Goal: Task Accomplishment & Management: Use online tool/utility

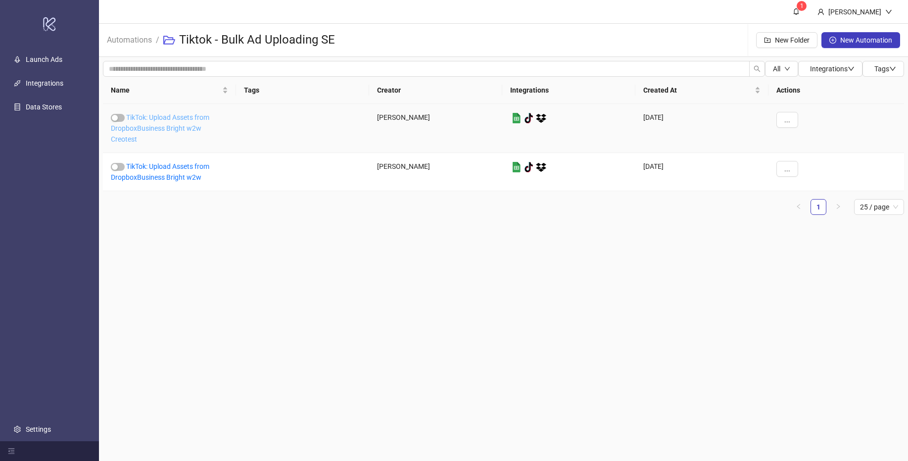
click at [155, 119] on link "TikTok: Upload Assets from DropboxBusiness Bright w2w Creotest" at bounding box center [160, 128] width 98 height 30
click at [178, 167] on link "TikTok: Upload Assets from DropboxBusiness Bright w2w" at bounding box center [160, 171] width 98 height 19
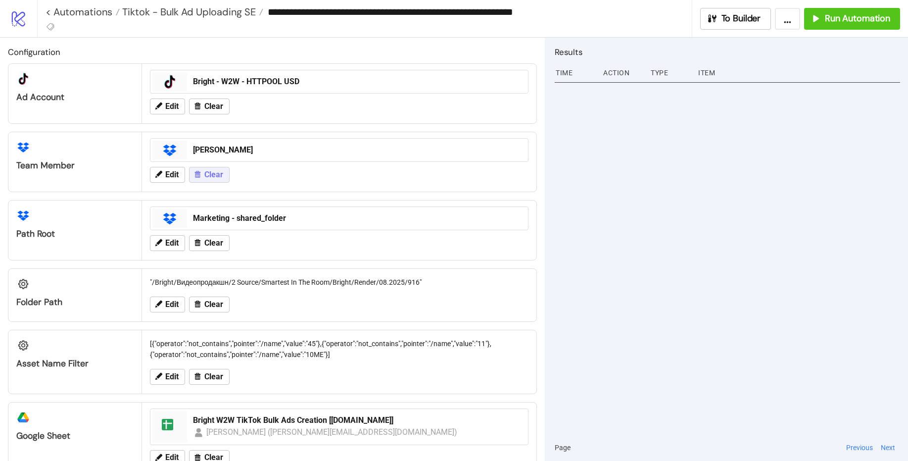
type input "**********"
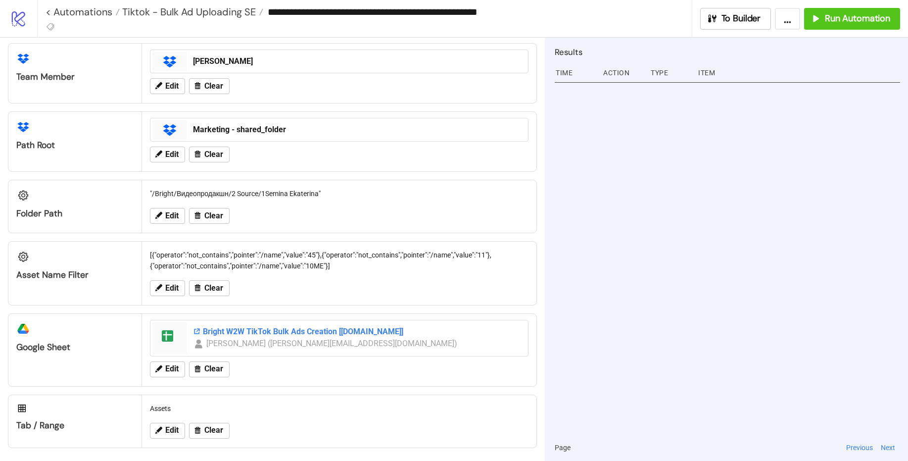
scroll to position [92, 0]
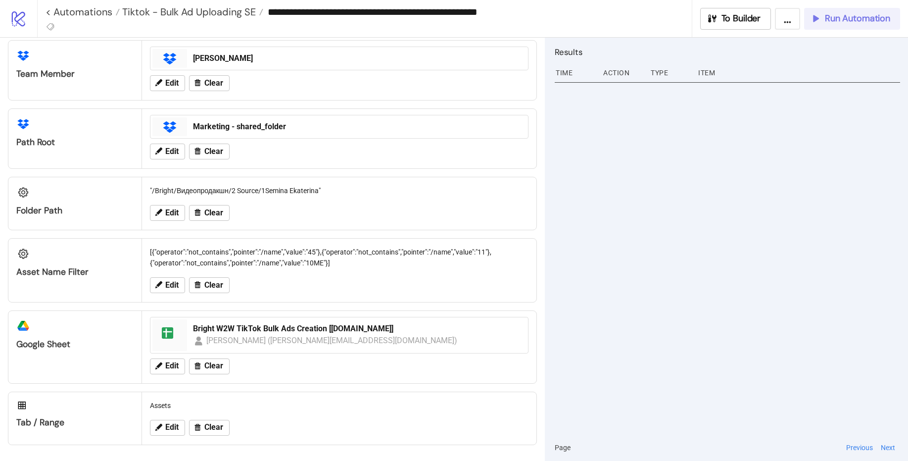
click at [848, 20] on span "Run Automation" at bounding box center [857, 18] width 65 height 11
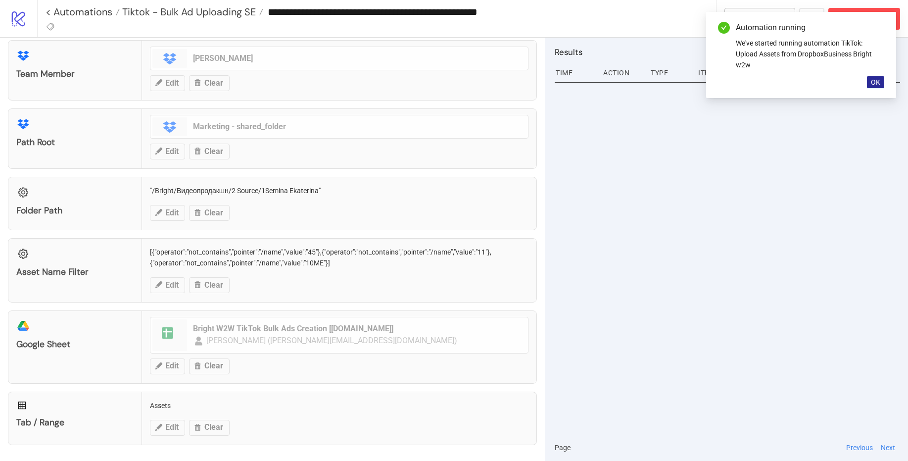
click at [875, 83] on span "OK" at bounding box center [875, 82] width 9 height 8
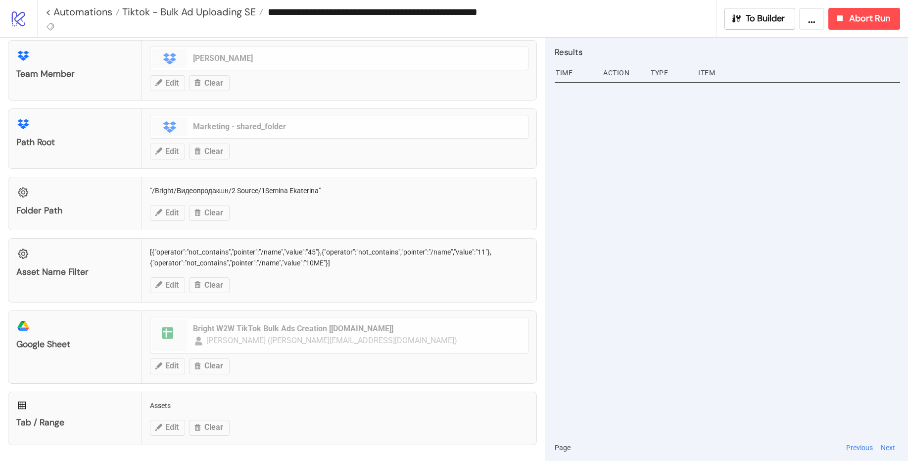
click at [831, 205] on div at bounding box center [727, 256] width 345 height 355
